Goal: Task Accomplishment & Management: Manage account settings

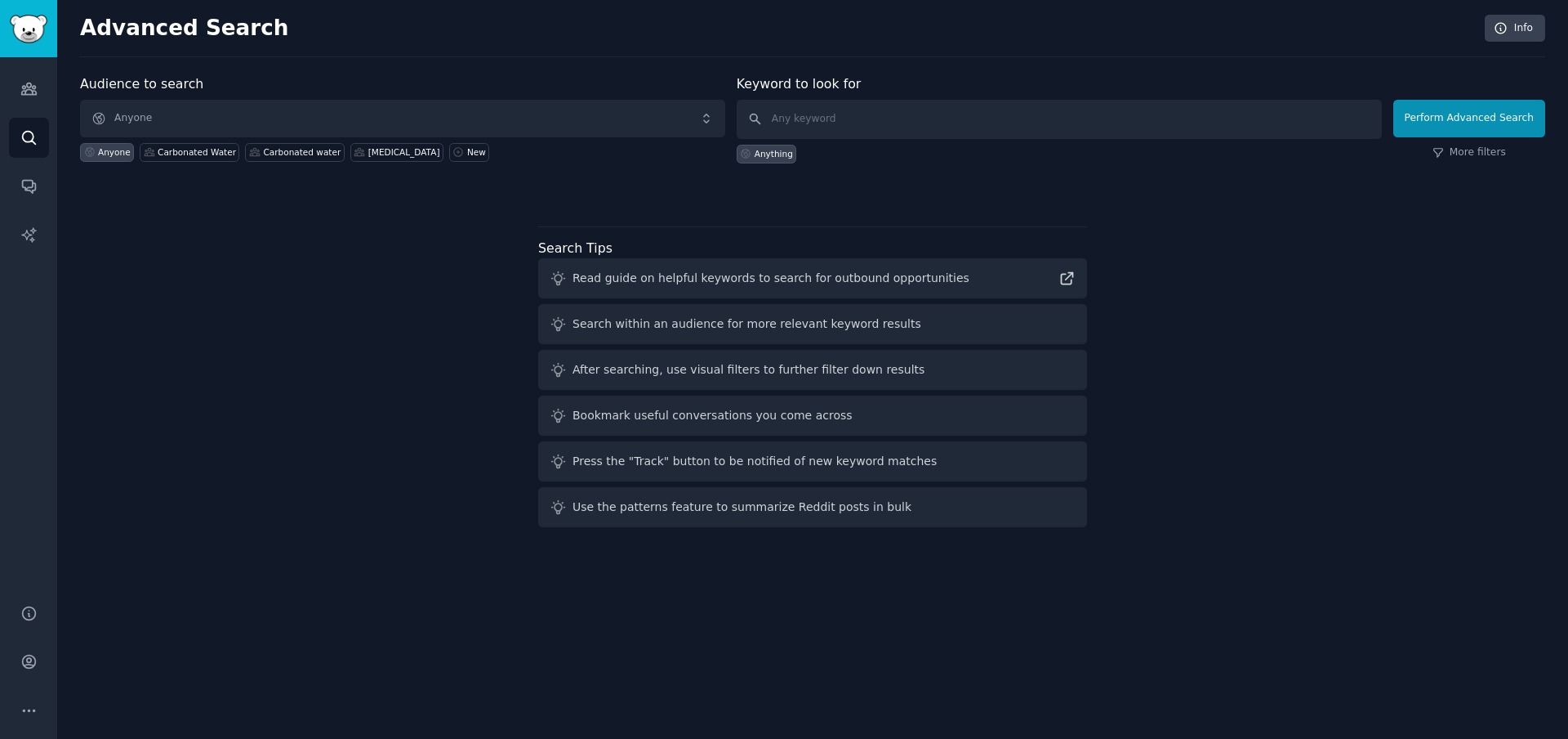
drag, startPoint x: 406, startPoint y: 329, endPoint x: 292, endPoint y: 334, distance: 114.1
click at [406, 329] on div "Audience to search Anyone Anyone Carbonated Water Carbonated water [MEDICAL_DAT…" at bounding box center [813, 304] width 1466 height 459
click at [22, 657] on icon "Sidebar" at bounding box center [28, 661] width 13 height 13
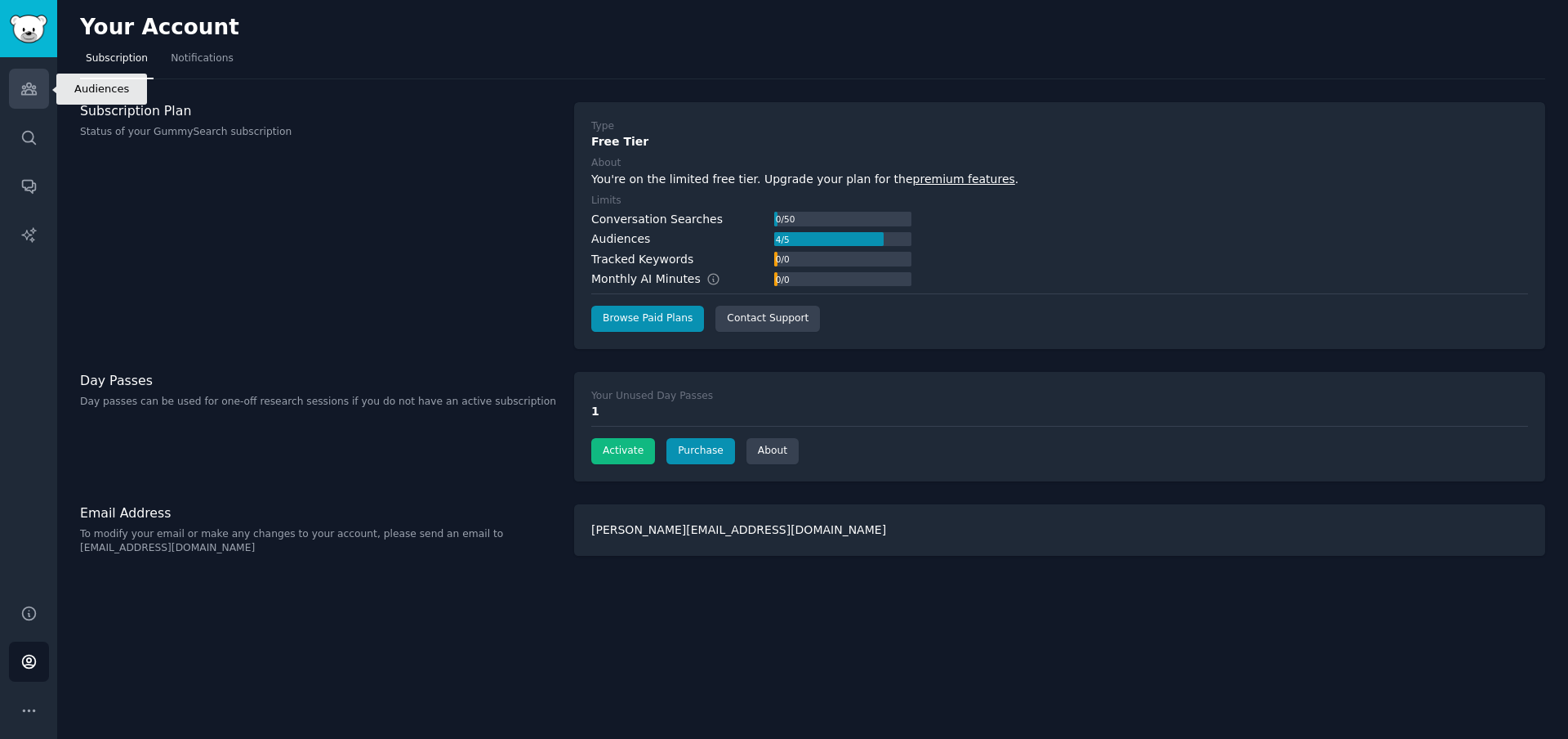
click at [29, 88] on icon "Sidebar" at bounding box center [29, 89] width 18 height 18
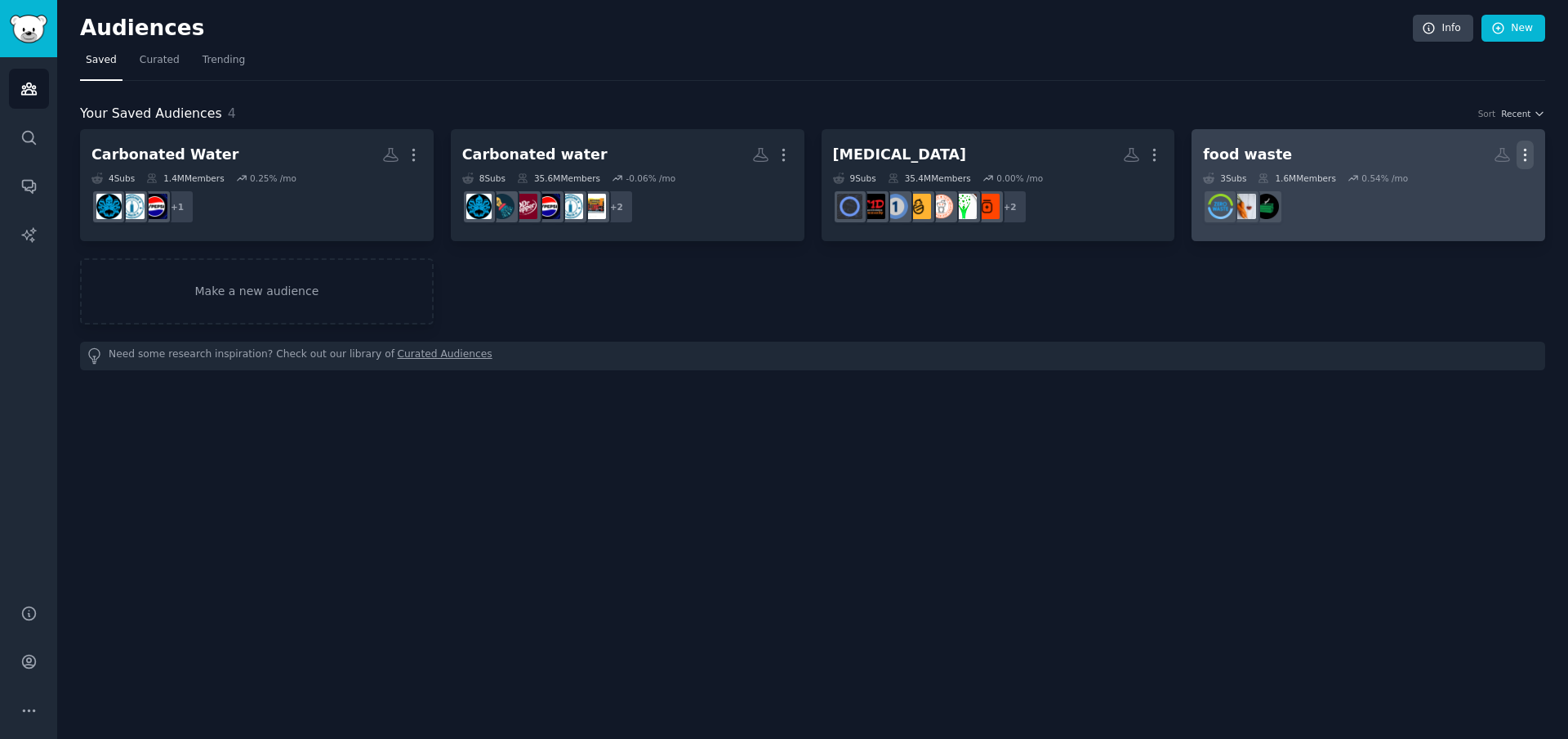
click at [1530, 146] on icon "button" at bounding box center [1525, 155] width 18 height 18
click at [1470, 187] on p "Delete" at bounding box center [1480, 189] width 38 height 18
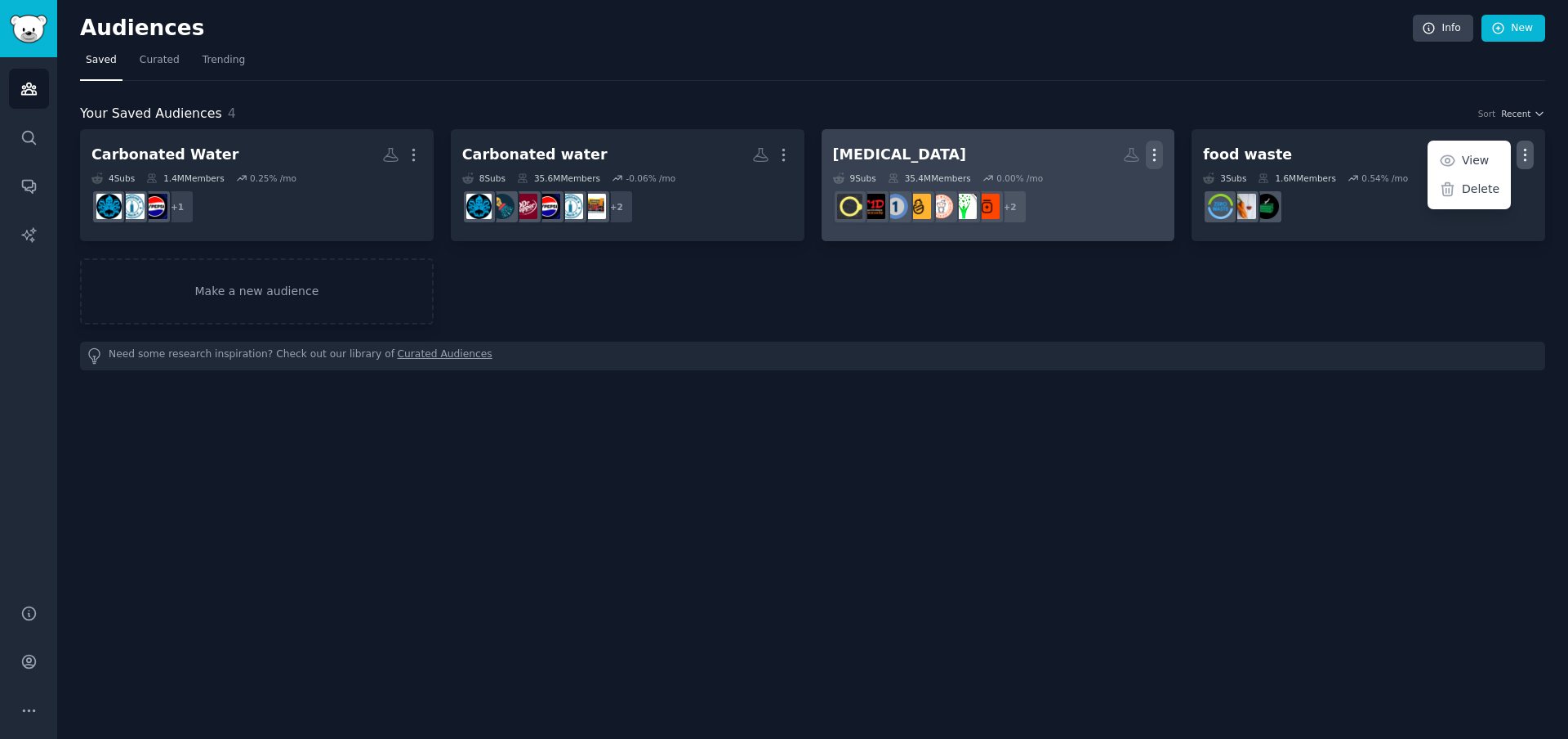
click at [1152, 150] on icon "button" at bounding box center [1154, 155] width 18 height 18
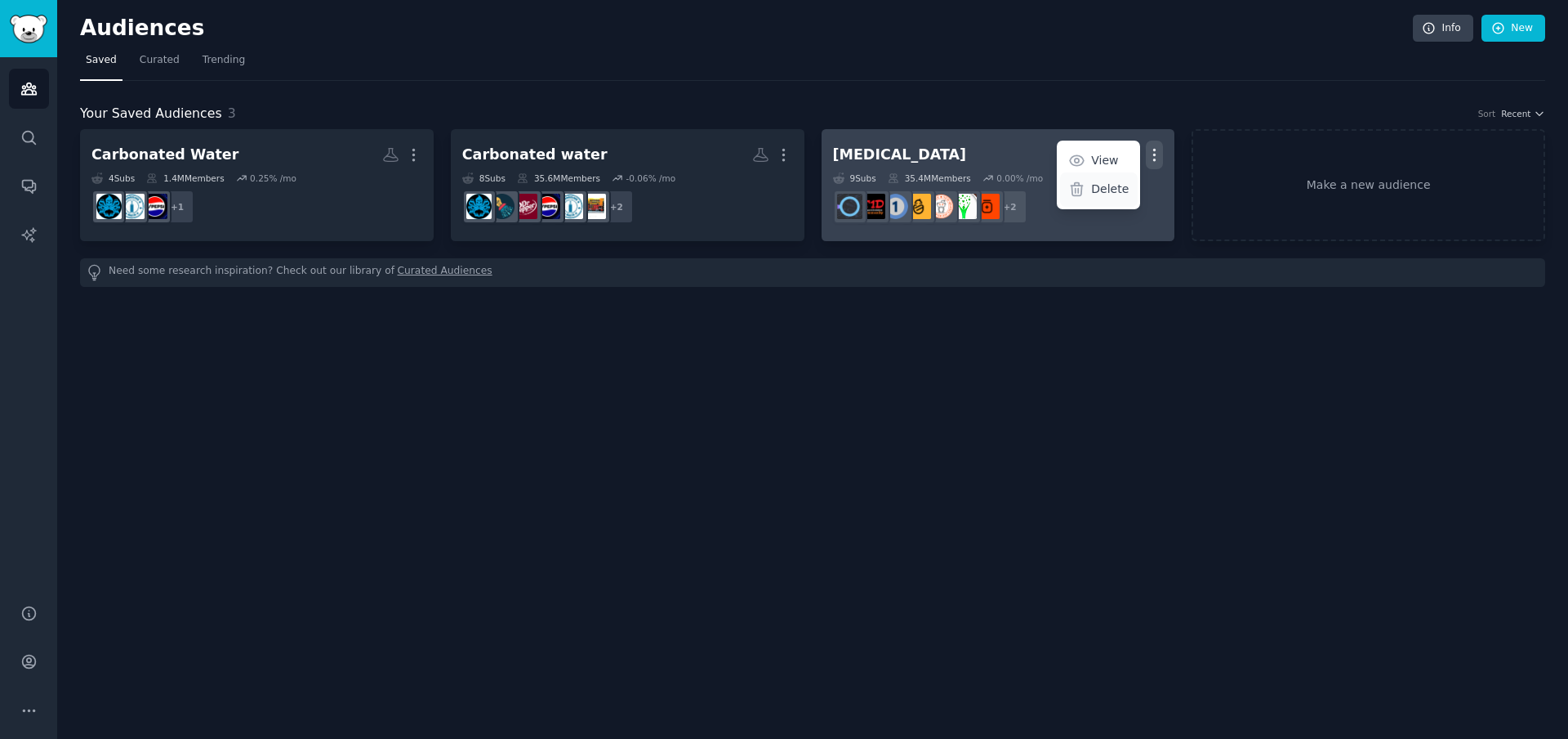
click at [1081, 193] on icon at bounding box center [1077, 189] width 18 height 18
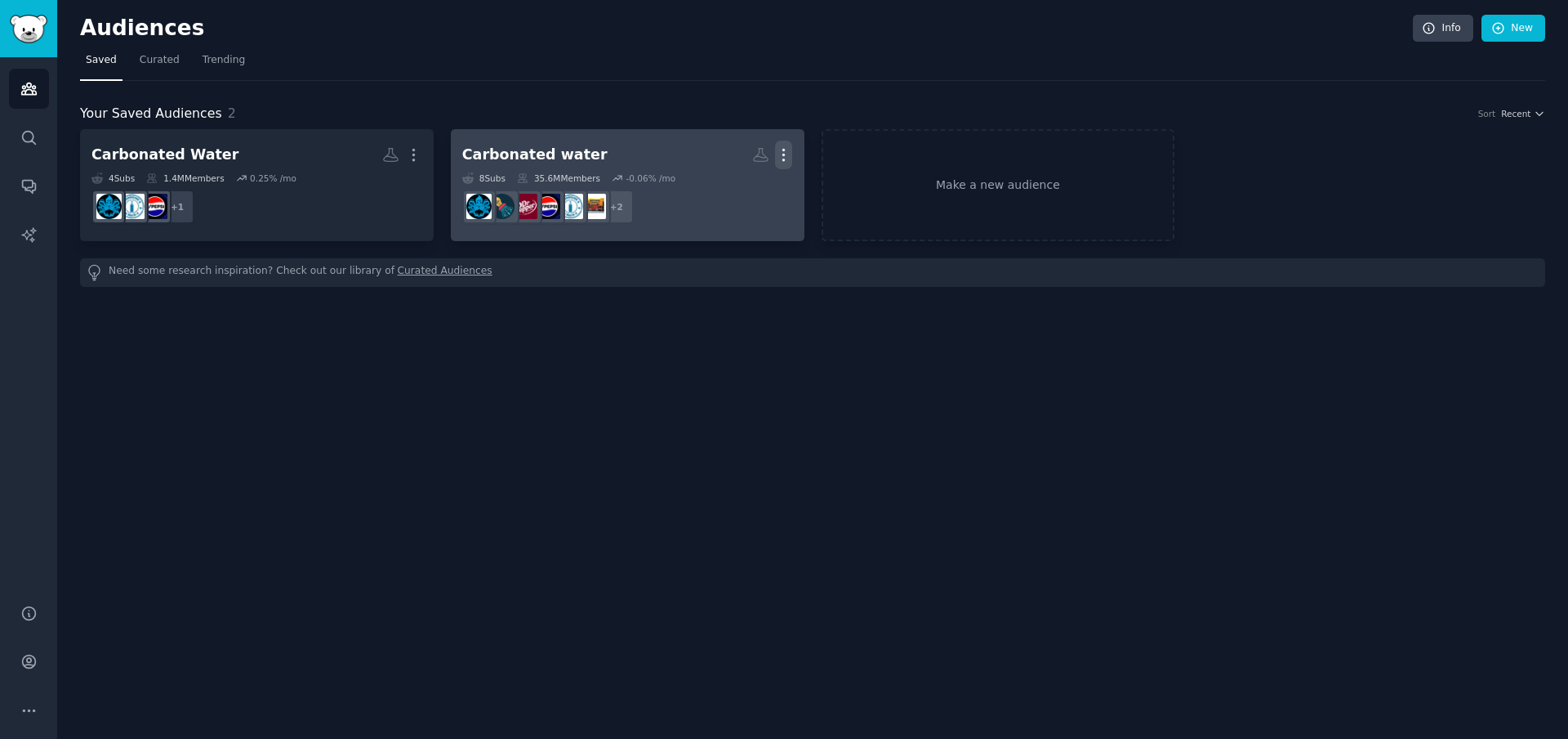
click at [784, 149] on icon "button" at bounding box center [784, 155] width 2 height 12
click at [729, 185] on p "Delete" at bounding box center [739, 189] width 38 height 18
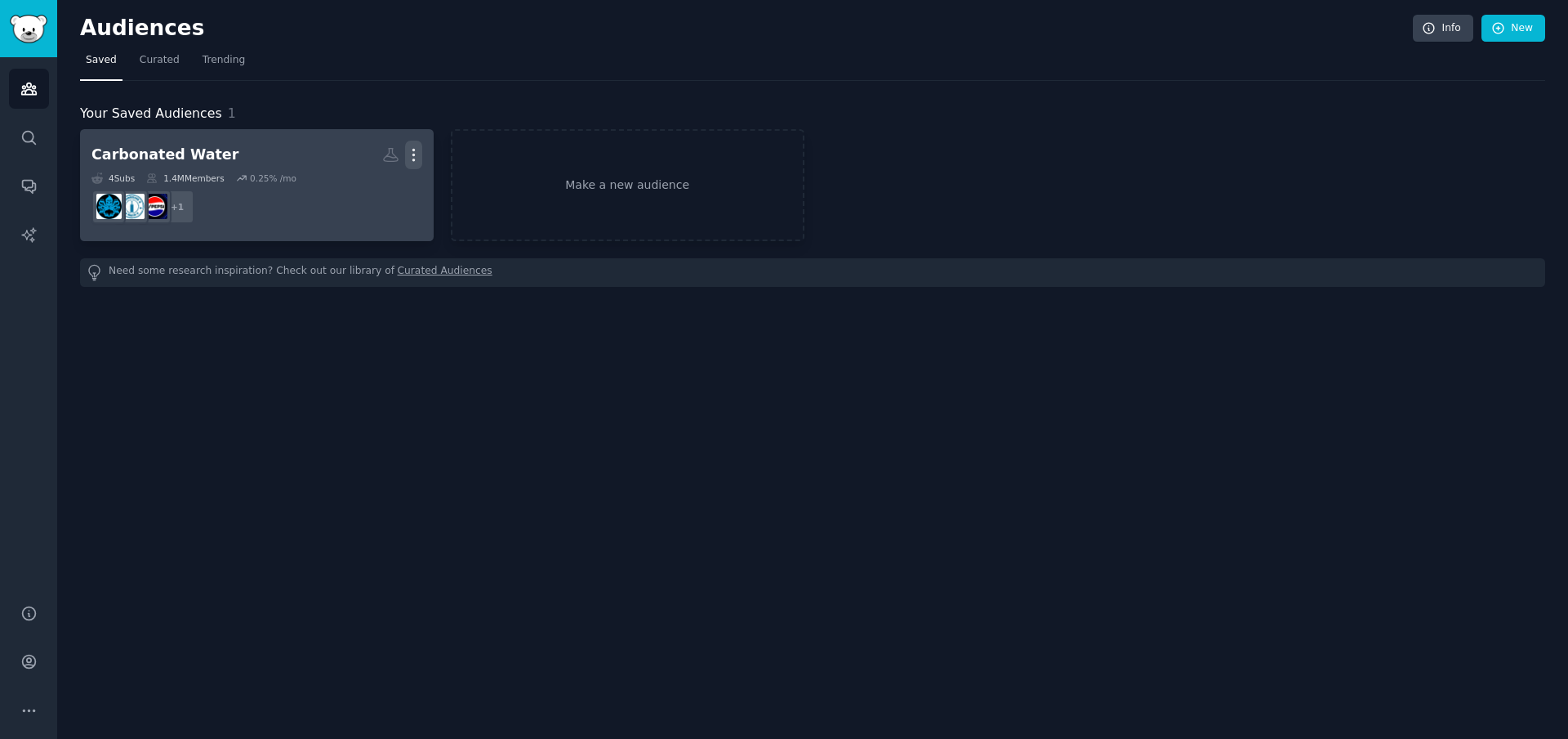
click at [406, 152] on icon "button" at bounding box center [414, 155] width 18 height 18
click at [364, 188] on p "Delete" at bounding box center [369, 189] width 38 height 18
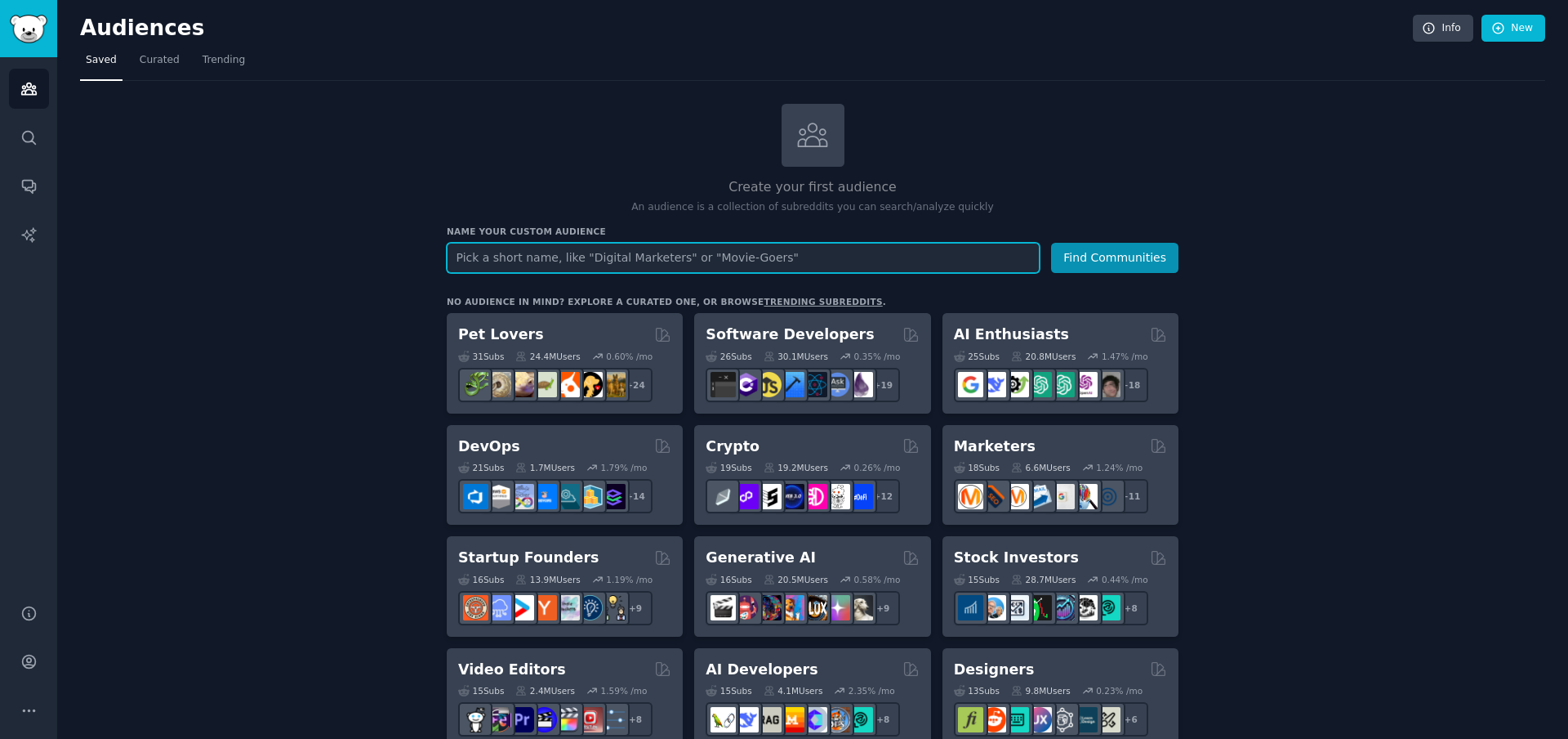
click at [587, 254] on input "text" at bounding box center [744, 258] width 593 height 30
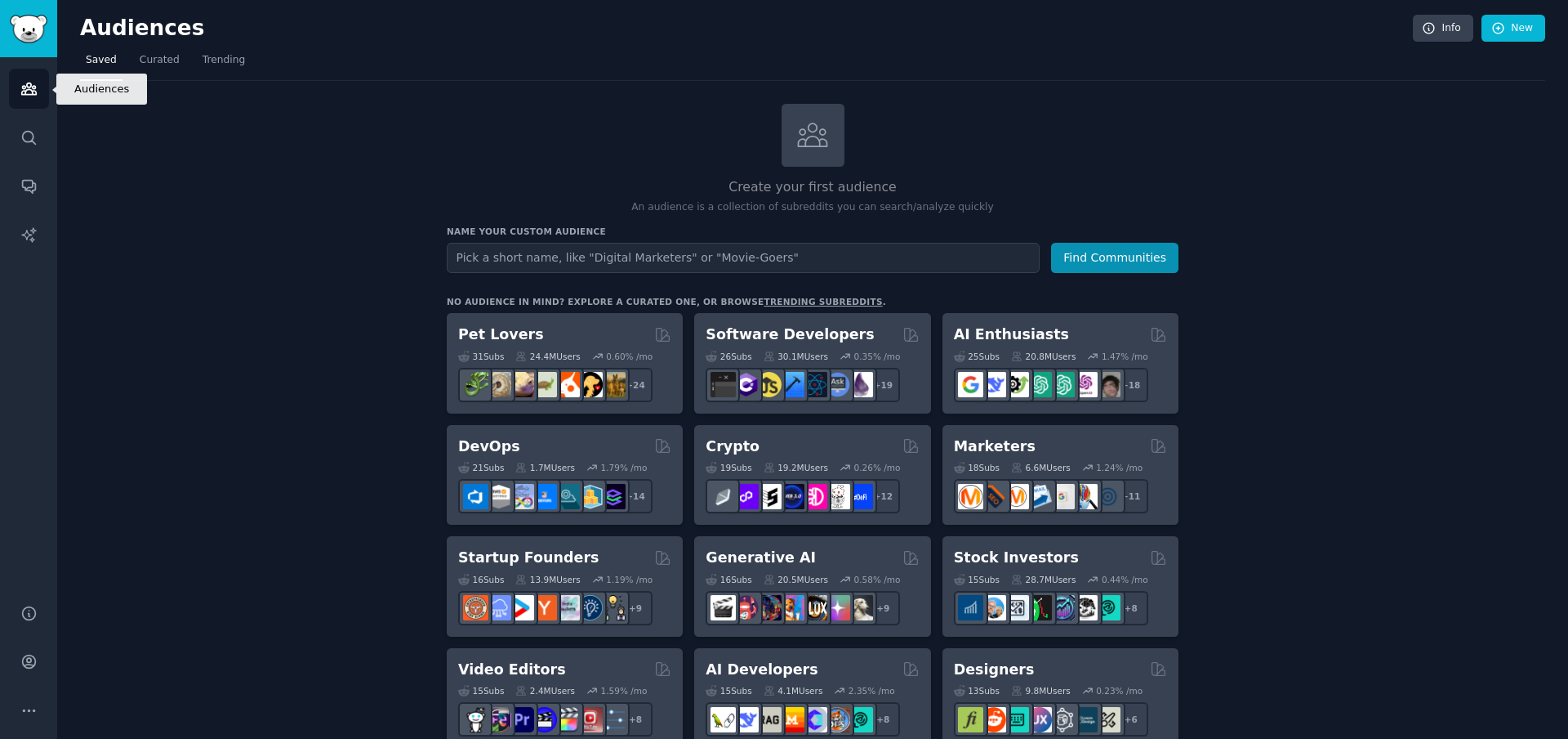
click at [27, 88] on icon "Sidebar" at bounding box center [29, 89] width 18 height 18
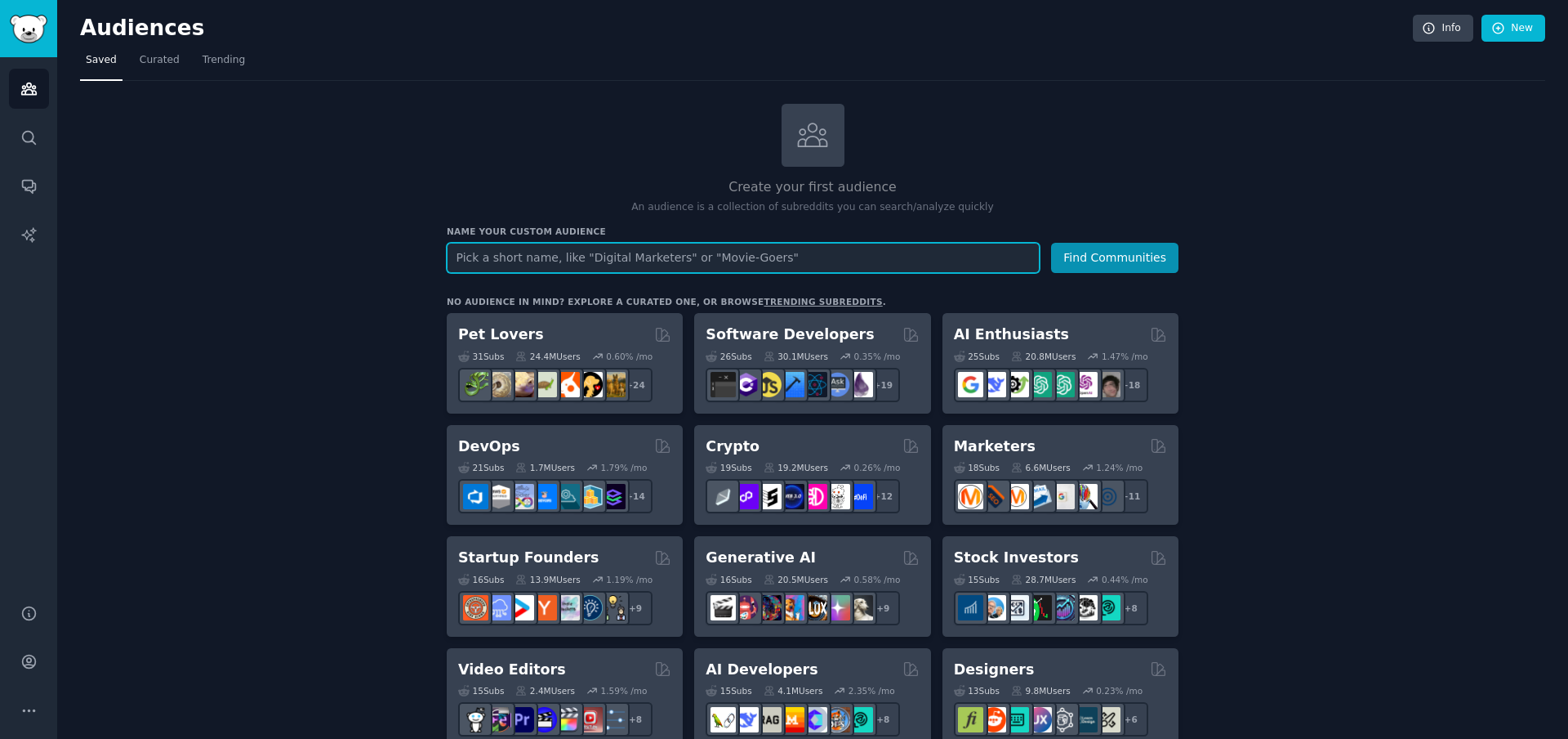
click at [576, 262] on input "text" at bounding box center [744, 258] width 593 height 30
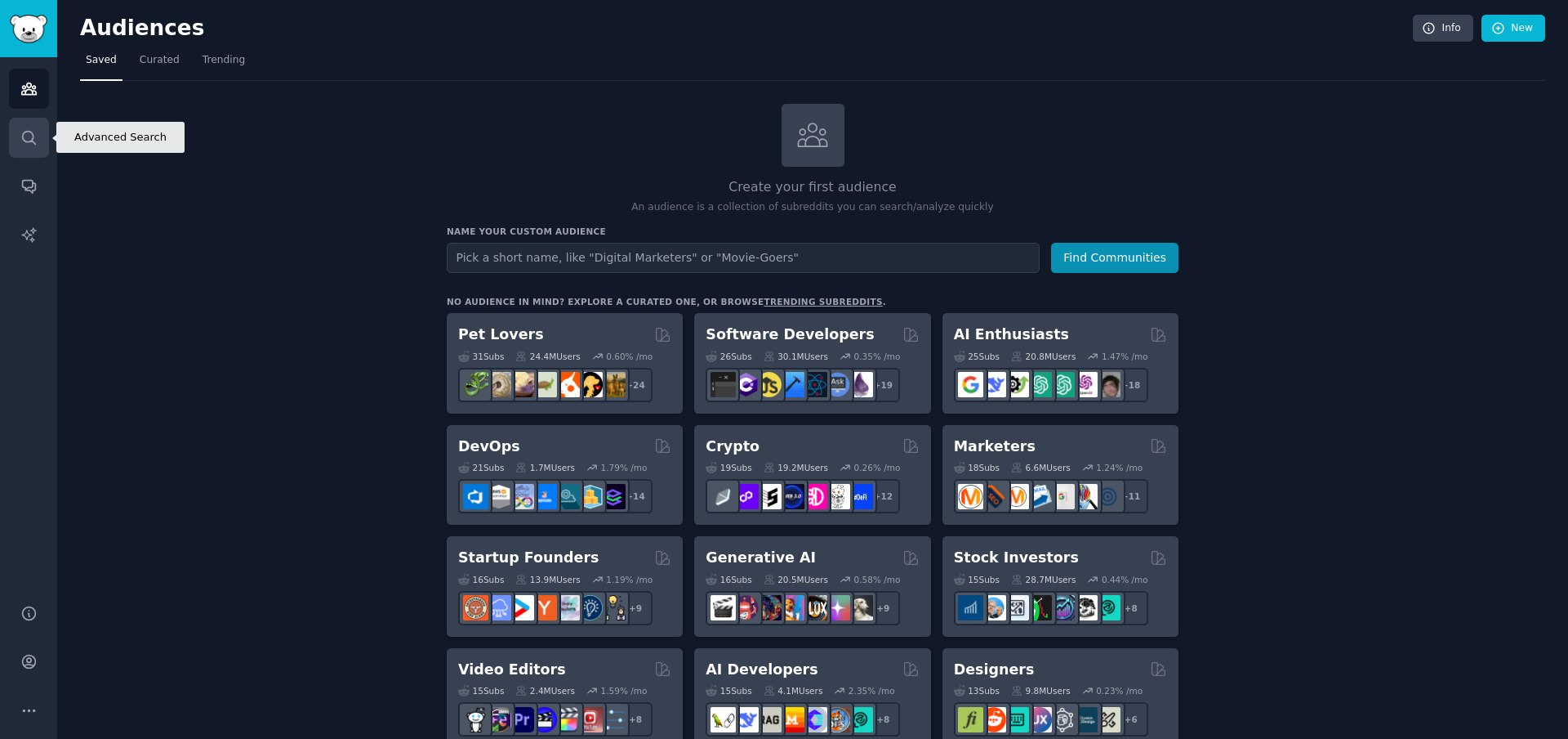
click at [33, 129] on icon "Sidebar" at bounding box center [29, 138] width 18 height 18
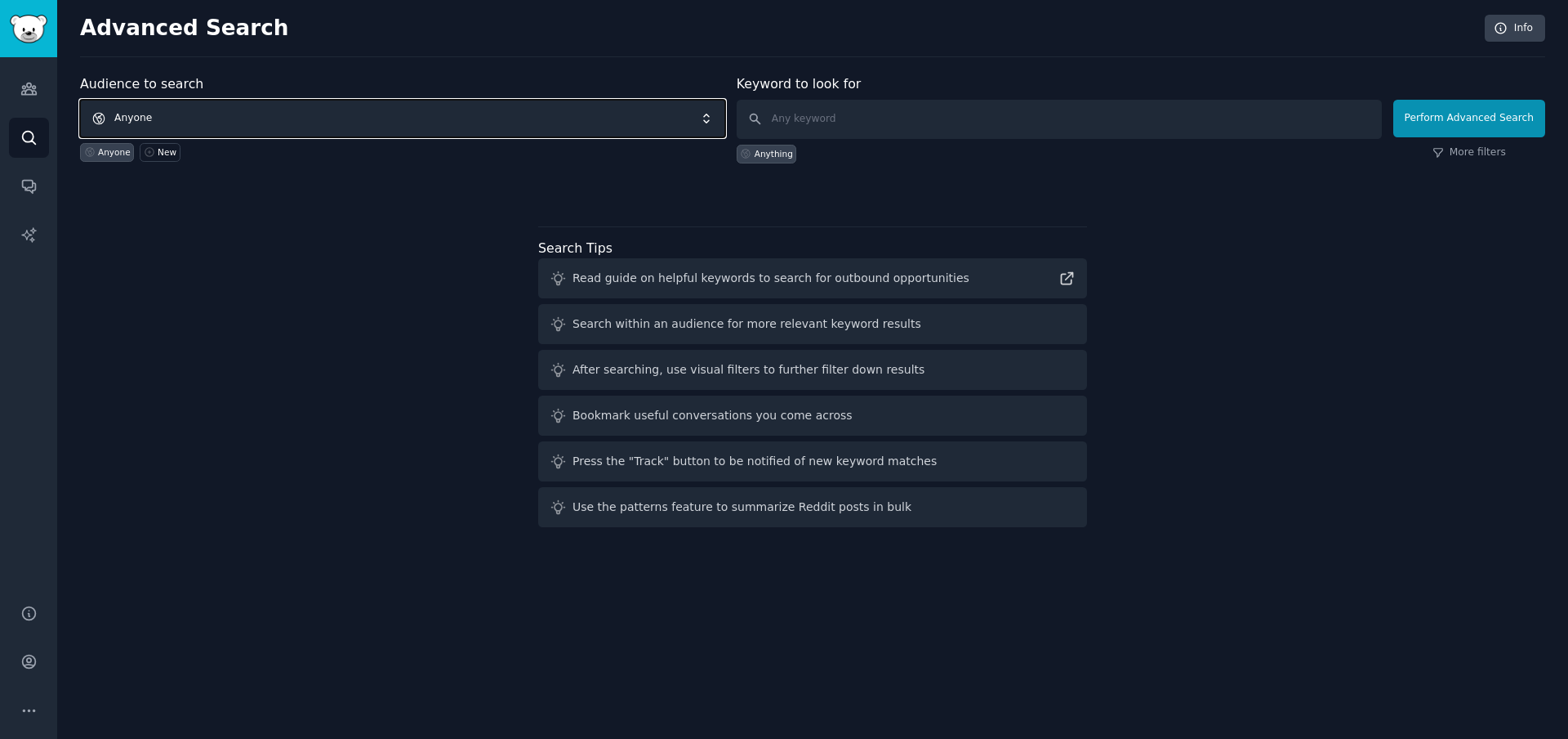
click at [293, 109] on span "Anyone" at bounding box center [402, 118] width 645 height 38
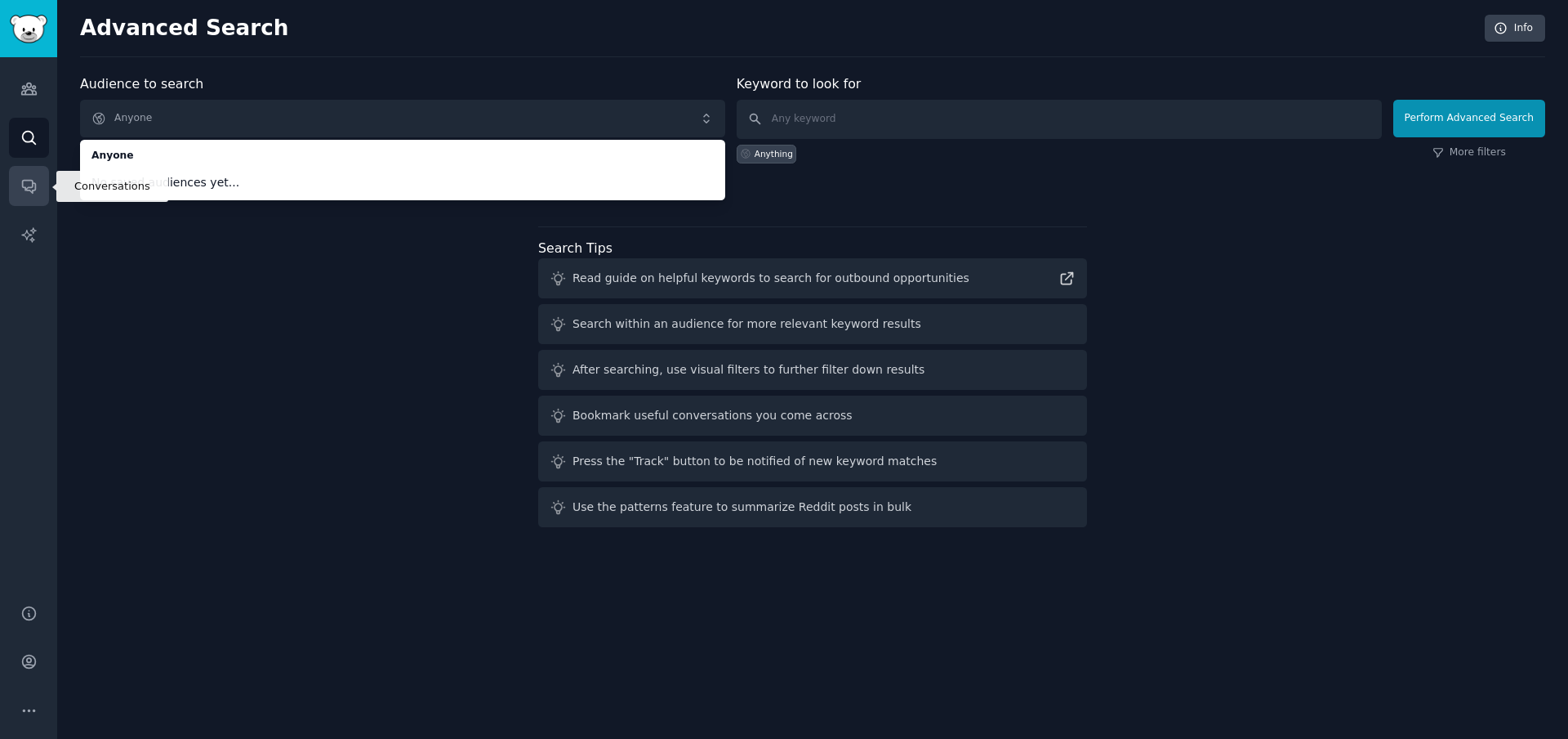
click at [29, 184] on icon "Sidebar" at bounding box center [29, 186] width 18 height 18
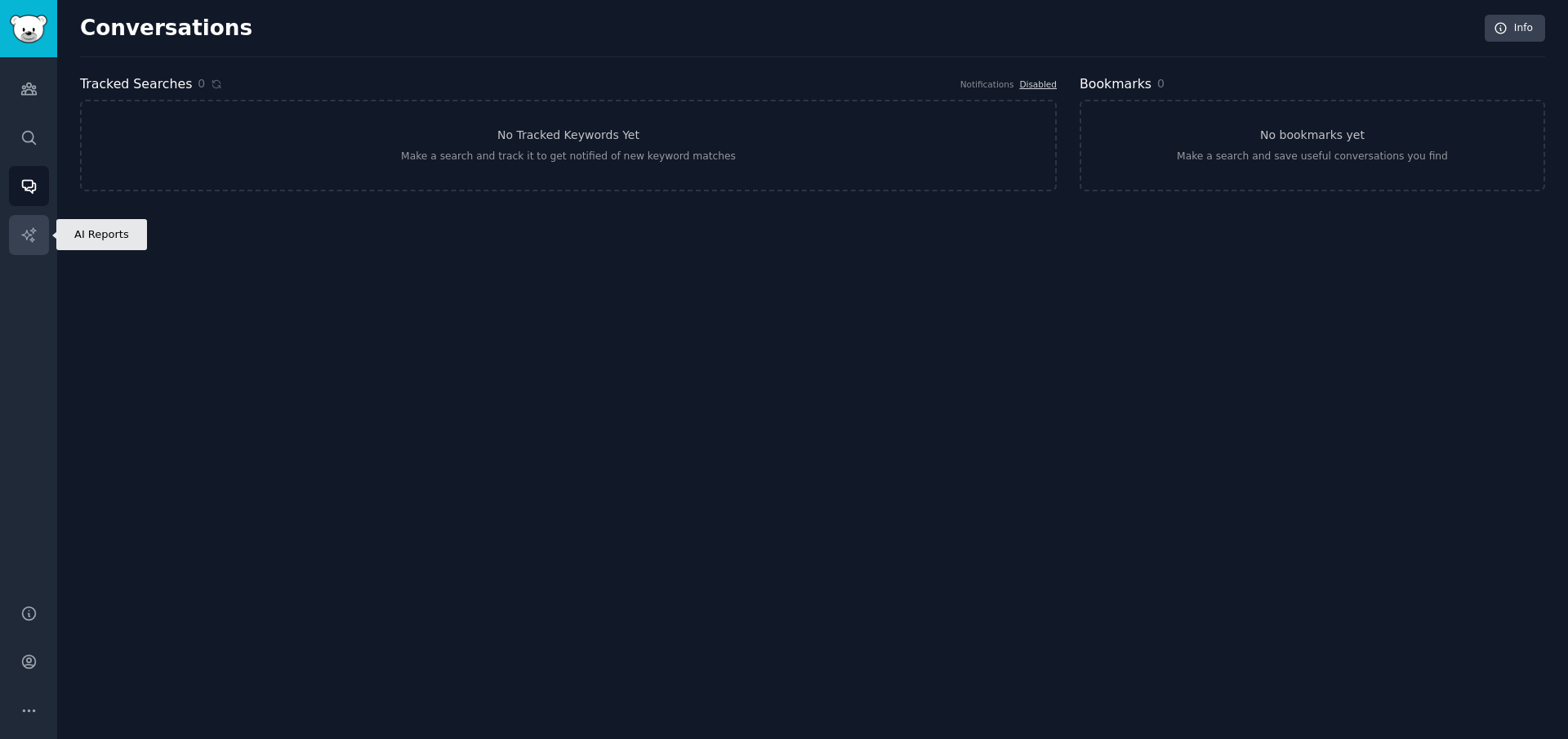
click at [25, 241] on icon "Sidebar" at bounding box center [29, 235] width 18 height 18
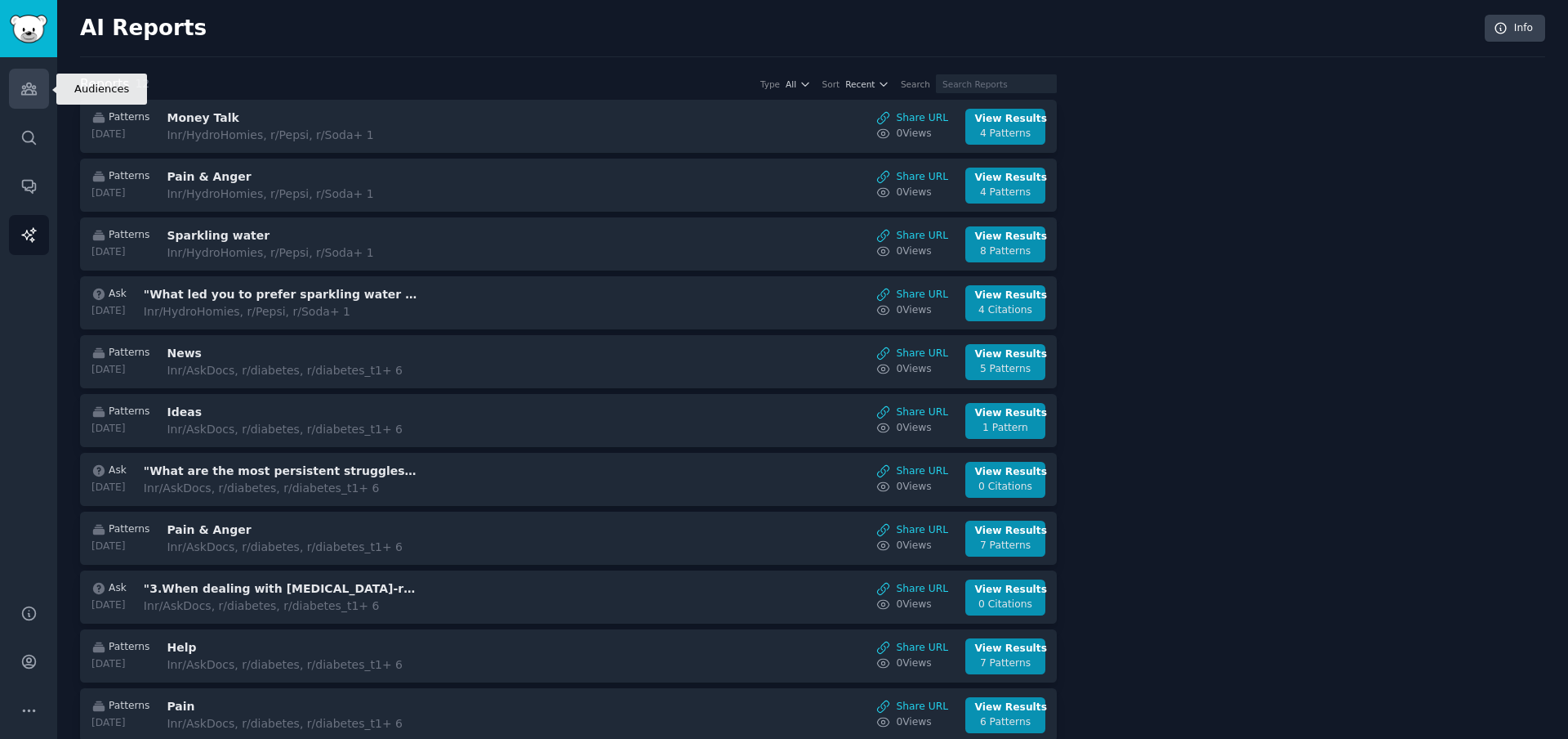
click at [29, 91] on icon "Sidebar" at bounding box center [29, 89] width 18 height 18
